Goal: Task Accomplishment & Management: Use online tool/utility

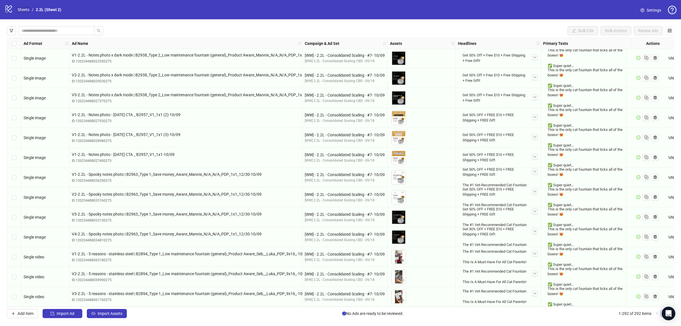
scroll to position [5511, 0]
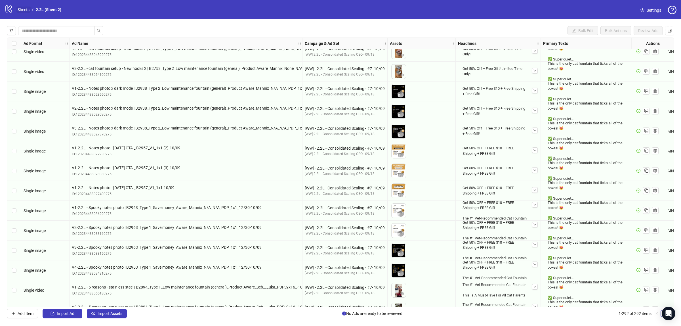
click at [26, 9] on link "Sheets" at bounding box center [23, 10] width 14 height 6
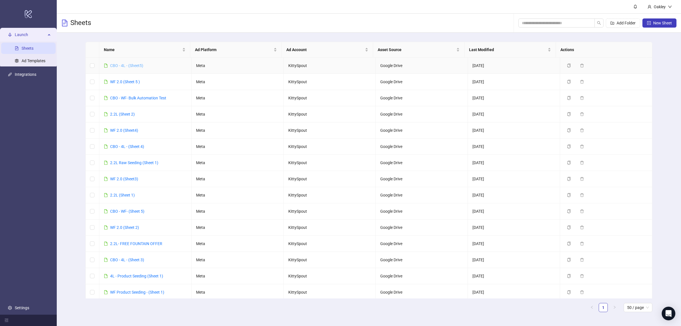
click at [123, 64] on link "CBO - 4L - (Sheet5)" at bounding box center [126, 65] width 33 height 5
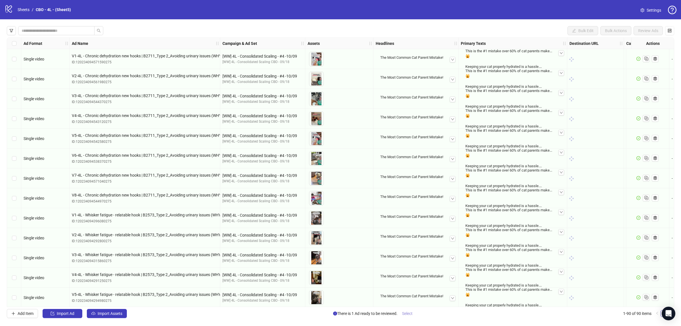
click at [415, 311] on button "Select" at bounding box center [408, 313] width 20 height 9
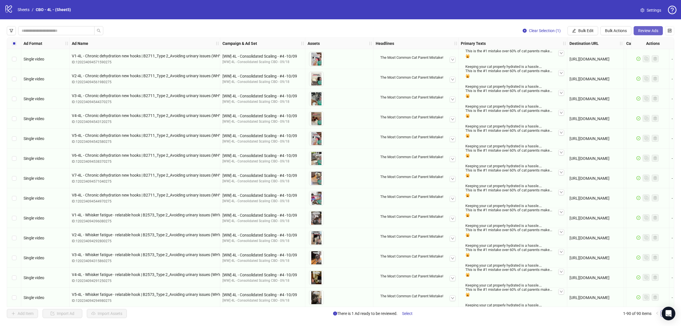
click at [644, 28] on button "Review Ads" at bounding box center [648, 30] width 29 height 9
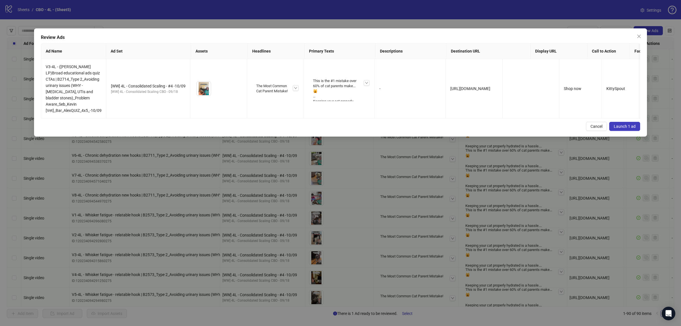
click at [620, 129] on span "Launch 1 ad" at bounding box center [625, 126] width 22 height 5
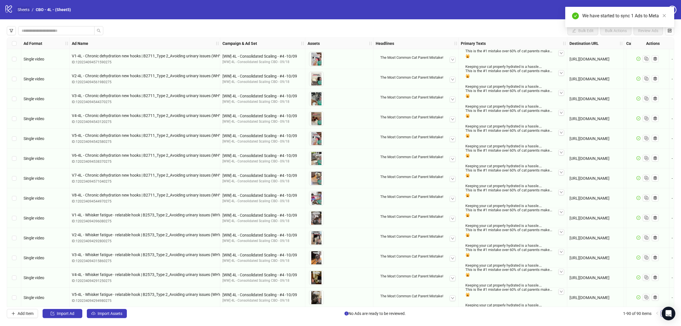
click at [21, 9] on link "Sheets" at bounding box center [23, 10] width 14 height 6
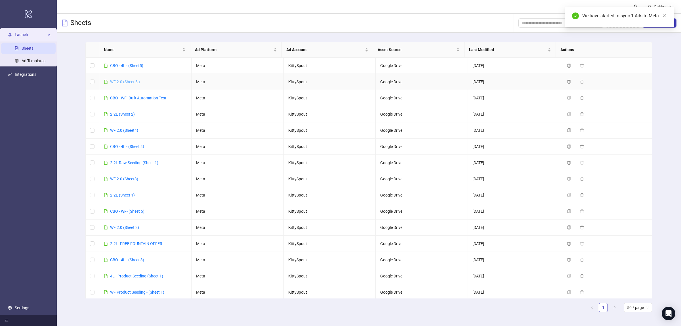
click at [129, 79] on link "WF 2.0 (Sheet 5 )" at bounding box center [125, 81] width 30 height 5
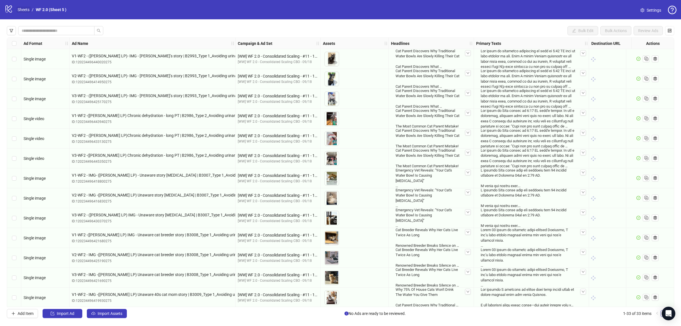
click at [19, 8] on link "Sheets" at bounding box center [23, 10] width 14 height 6
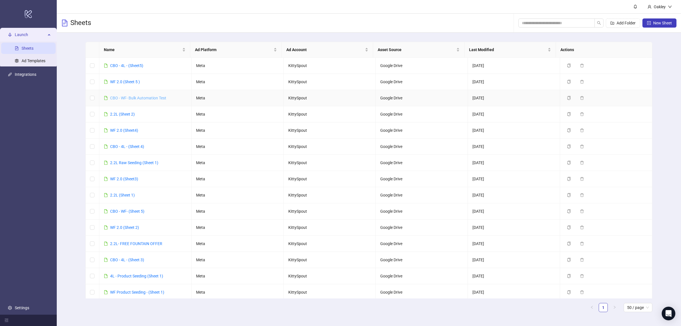
click at [130, 97] on link "CBO - WF- Bulk Automation Test" at bounding box center [138, 98] width 56 height 5
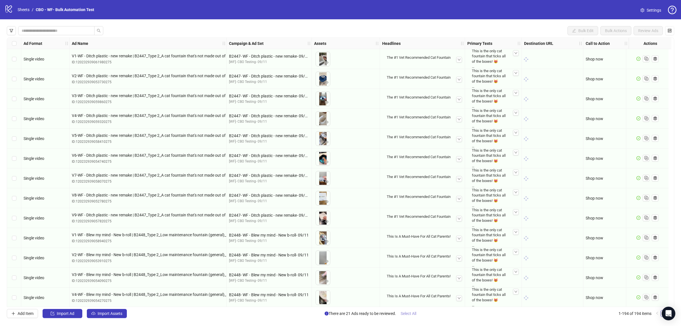
click at [409, 311] on span "Select All" at bounding box center [409, 313] width 16 height 5
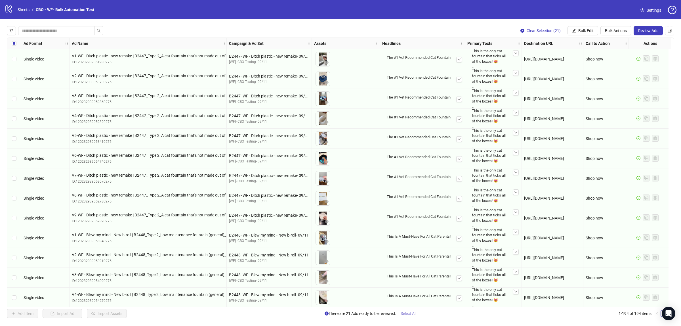
click at [411, 310] on button "Select All" at bounding box center [408, 313] width 25 height 9
click at [651, 28] on span "Review Ads" at bounding box center [648, 30] width 20 height 5
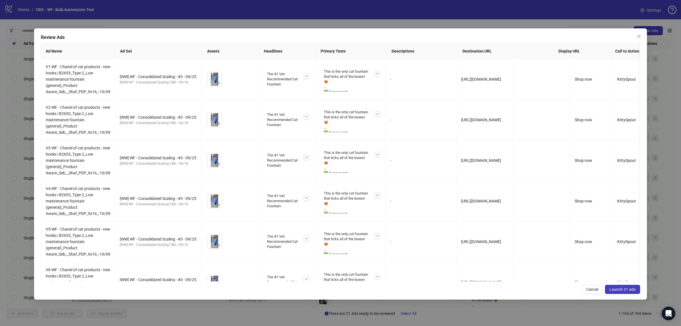
click at [622, 289] on span "Launch 21 ads" at bounding box center [623, 289] width 26 height 5
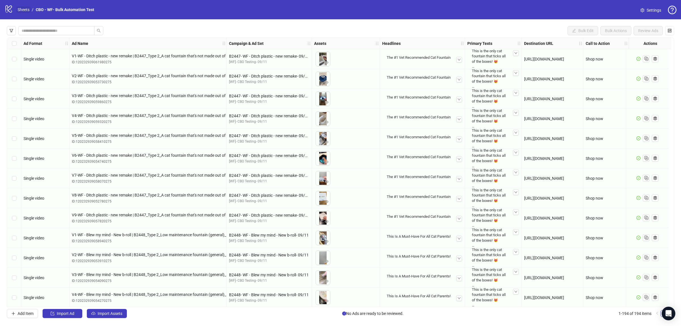
click at [20, 10] on link "Sheets" at bounding box center [23, 10] width 14 height 6
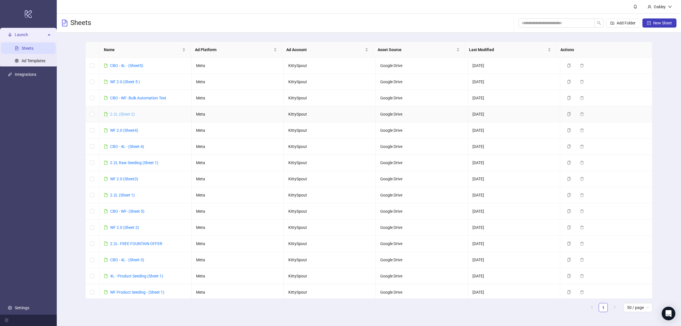
click at [121, 113] on link "2.2L (Sheet 2)" at bounding box center [122, 114] width 25 height 5
